Goal: Information Seeking & Learning: Learn about a topic

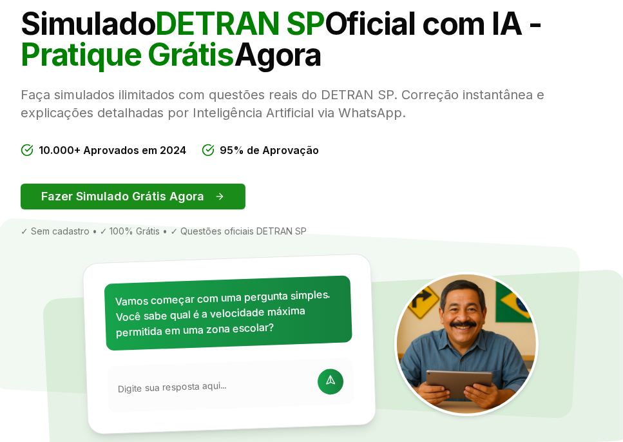
click at [117, 198] on button "Fazer Simulado Grátis Agora" at bounding box center [133, 197] width 225 height 26
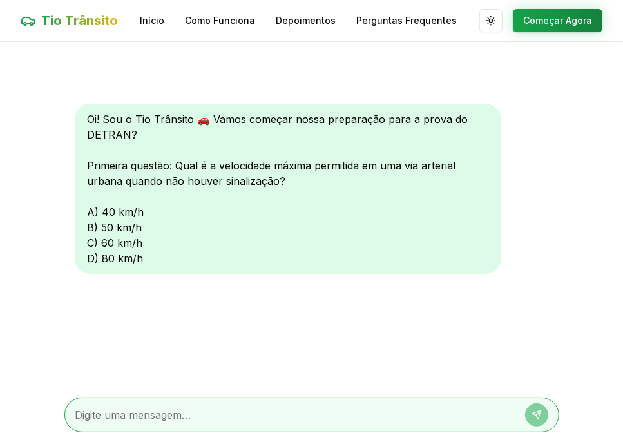
click at [104, 211] on div "Oi! Sou o Tio Trânsito 🚗 Vamos começar nossa preparação para a prova do DETRAN?…" at bounding box center [288, 189] width 427 height 170
click at [533, 274] on div "Oi! Sou o Tio Trânsito 🚗 Vamos começar nossa preparação para a prova do DETRAN?…" at bounding box center [312, 190] width 474 height 173
click at [546, 19] on button "Começar Agora" at bounding box center [558, 20] width 90 height 23
click at [547, 18] on button "Começar Agora" at bounding box center [558, 20] width 90 height 23
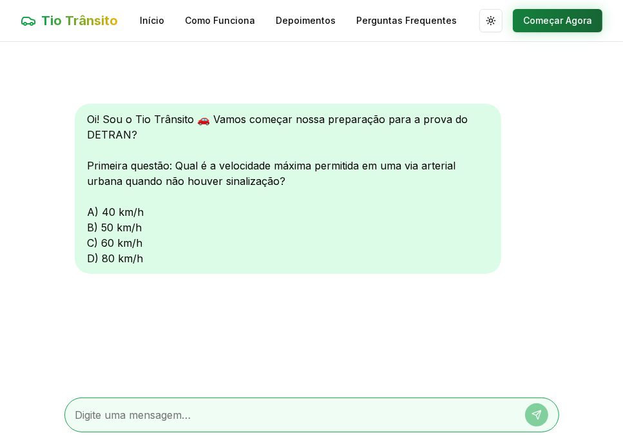
click at [547, 18] on button "Começar Agora" at bounding box center [558, 20] width 90 height 23
